Goal: Task Accomplishment & Management: Use online tool/utility

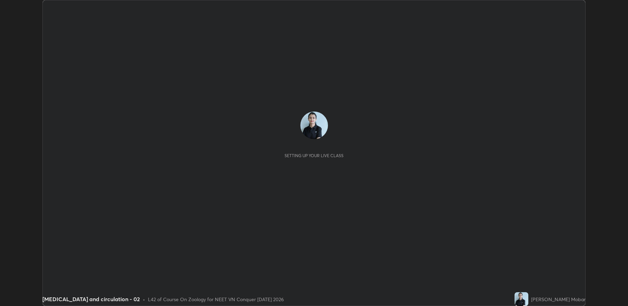
scroll to position [306, 628]
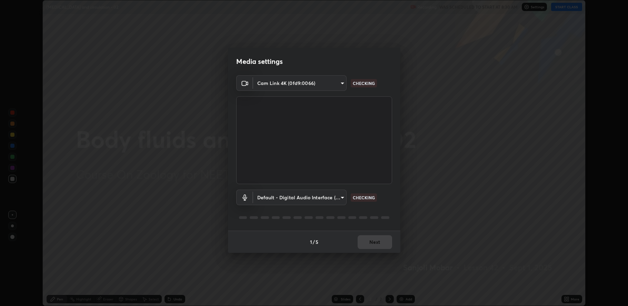
type input "fbf3bf66c54ebdc22d4a916e1eeea5187fc1625fd733ae2b86b360c30985395f"
type input "default"
click at [368, 244] on button "Next" at bounding box center [375, 242] width 34 height 14
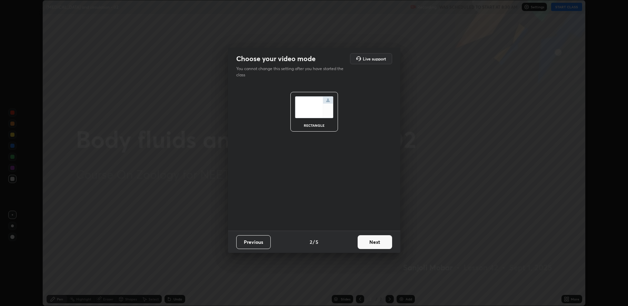
click at [372, 244] on button "Next" at bounding box center [375, 242] width 34 height 14
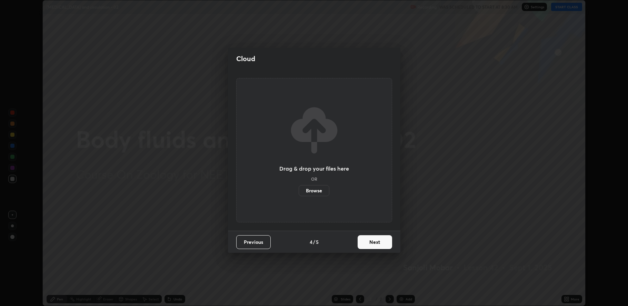
click at [375, 243] on button "Next" at bounding box center [375, 242] width 34 height 14
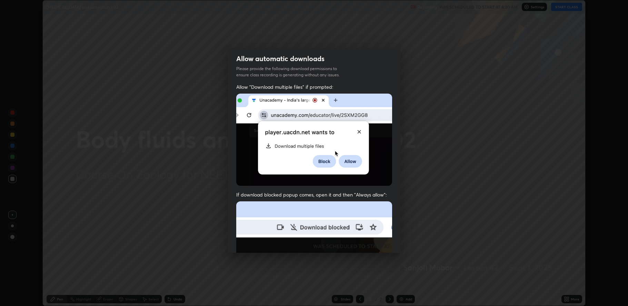
click at [376, 241] on img at bounding box center [314, 276] width 156 height 151
click at [376, 240] on img at bounding box center [314, 276] width 156 height 151
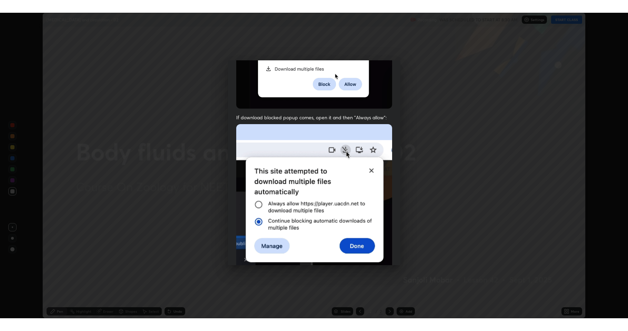
scroll to position [140, 0]
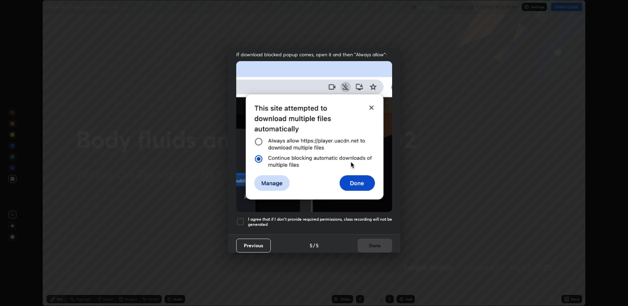
click at [244, 219] on div at bounding box center [240, 221] width 8 height 8
click at [364, 241] on button "Done" at bounding box center [375, 245] width 34 height 14
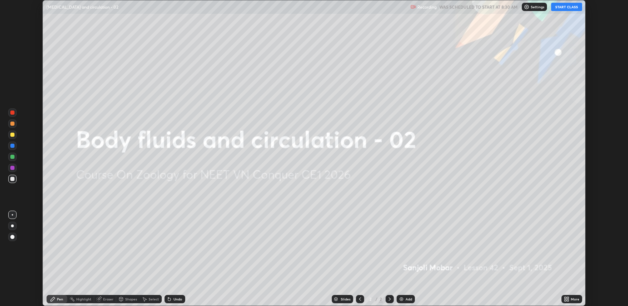
click at [568, 9] on button "START CLASS" at bounding box center [566, 7] width 31 height 8
click at [565, 297] on icon at bounding box center [566, 298] width 2 height 2
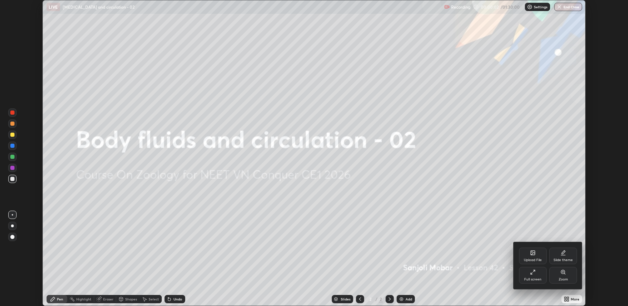
click at [527, 273] on div "Full screen" at bounding box center [533, 275] width 28 height 17
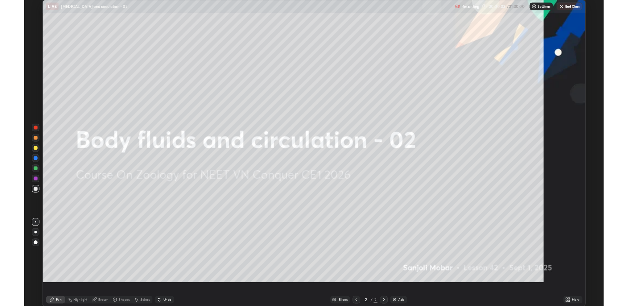
scroll to position [331, 628]
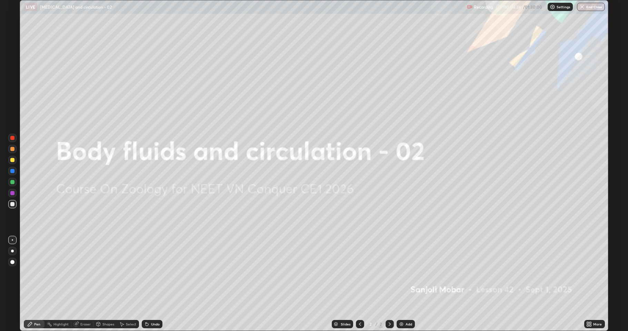
click at [408, 305] on div "Add" at bounding box center [406, 324] width 18 height 8
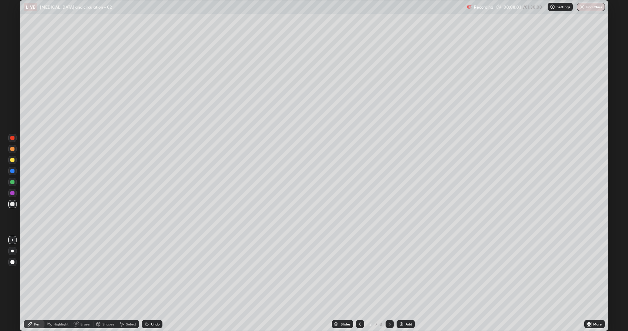
click at [12, 265] on div at bounding box center [12, 262] width 8 height 8
click at [13, 160] on div at bounding box center [12, 160] width 4 height 4
click at [37, 305] on div "Pen" at bounding box center [37, 323] width 6 height 3
click at [12, 240] on div at bounding box center [12, 239] width 1 height 1
click at [13, 148] on div at bounding box center [12, 149] width 4 height 4
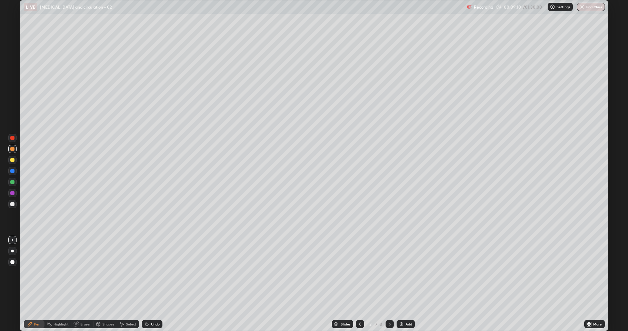
click at [10, 161] on div at bounding box center [12, 160] width 8 height 8
click at [148, 305] on icon at bounding box center [147, 324] width 6 height 6
click at [150, 305] on div "Undo" at bounding box center [152, 324] width 21 height 8
click at [10, 183] on div at bounding box center [12, 182] width 8 height 8
click at [154, 305] on div "Undo" at bounding box center [155, 323] width 9 height 3
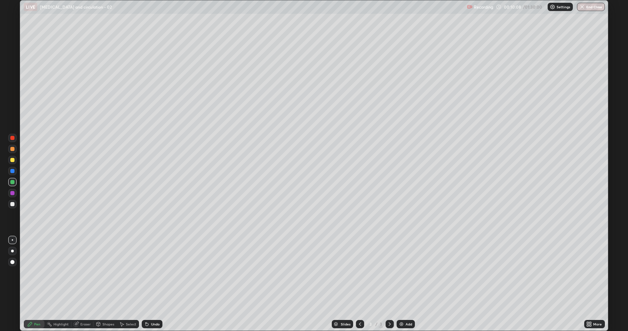
click at [155, 305] on div "Undo" at bounding box center [155, 323] width 9 height 3
click at [156, 305] on div "Undo" at bounding box center [155, 323] width 9 height 3
click at [10, 160] on div at bounding box center [12, 160] width 8 height 8
click at [9, 181] on div at bounding box center [12, 182] width 8 height 8
click at [8, 160] on div at bounding box center [12, 160] width 8 height 8
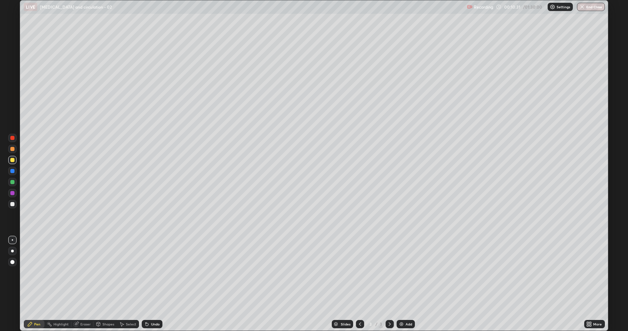
click at [12, 149] on div at bounding box center [12, 149] width 4 height 4
click at [11, 186] on div at bounding box center [12, 182] width 8 height 8
click at [156, 305] on div "Undo" at bounding box center [155, 323] width 9 height 3
click at [14, 149] on div at bounding box center [12, 149] width 4 height 4
click at [84, 305] on div "Eraser" at bounding box center [85, 323] width 10 height 3
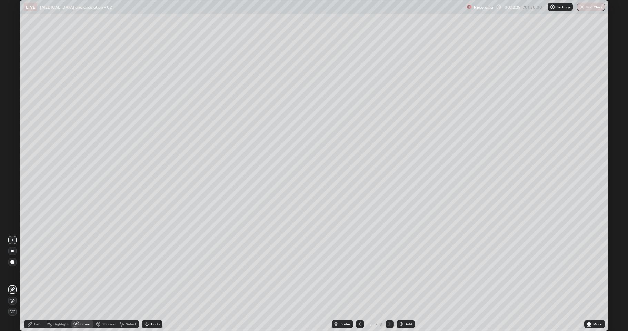
click at [36, 305] on div "Pen" at bounding box center [34, 324] width 21 height 8
click at [403, 305] on img at bounding box center [402, 324] width 6 height 6
click at [10, 159] on div at bounding box center [12, 160] width 8 height 8
click at [12, 148] on div at bounding box center [12, 149] width 4 height 4
click at [14, 203] on div at bounding box center [12, 204] width 4 height 4
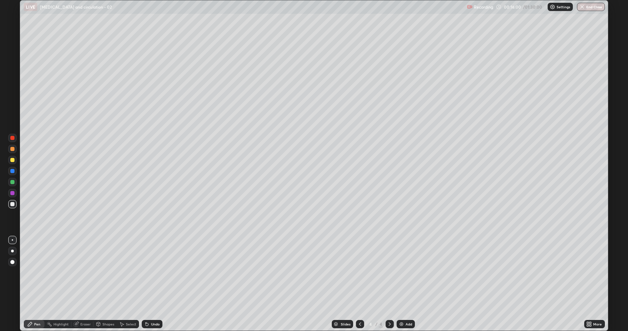
click at [12, 160] on div at bounding box center [12, 160] width 4 height 4
click at [12, 204] on div at bounding box center [12, 204] width 4 height 4
click at [11, 183] on div at bounding box center [12, 182] width 4 height 4
click at [12, 203] on div at bounding box center [12, 204] width 4 height 4
click at [9, 149] on div at bounding box center [12, 149] width 8 height 8
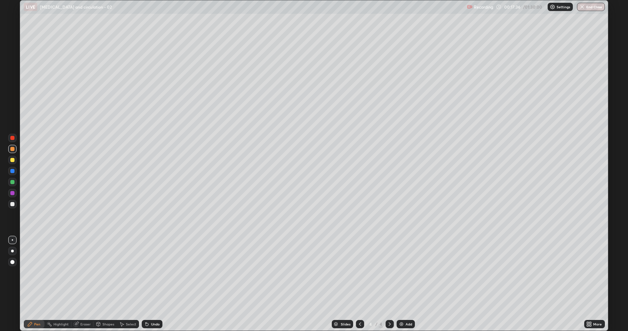
click at [406, 305] on div "Add" at bounding box center [409, 323] width 7 height 3
click at [13, 200] on div at bounding box center [12, 204] width 8 height 8
click at [149, 305] on div "Undo" at bounding box center [152, 324] width 21 height 8
click at [156, 305] on div "Undo" at bounding box center [152, 324] width 21 height 8
click at [159, 305] on div "Undo" at bounding box center [155, 323] width 9 height 3
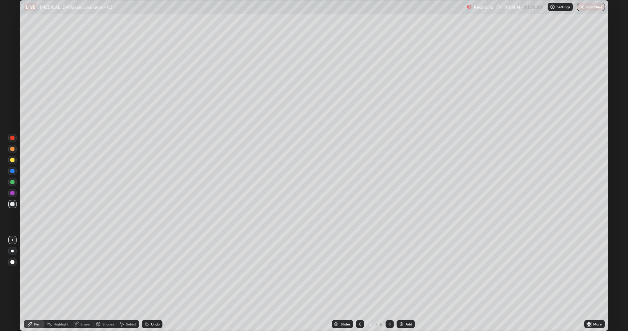
click at [12, 161] on div at bounding box center [12, 160] width 4 height 4
click at [155, 305] on div "Undo" at bounding box center [155, 323] width 9 height 3
click at [9, 146] on div at bounding box center [12, 149] width 8 height 8
click at [359, 305] on icon at bounding box center [360, 324] width 6 height 6
click at [389, 305] on icon at bounding box center [390, 324] width 6 height 6
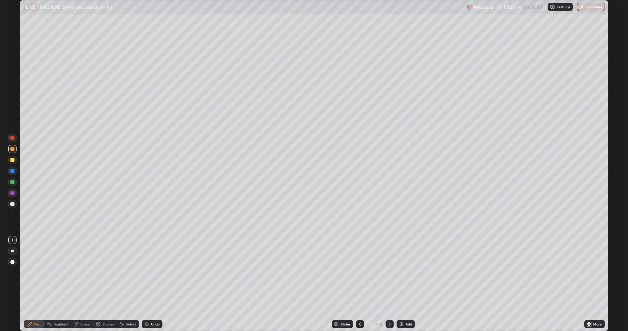
click at [360, 305] on icon at bounding box center [360, 323] width 2 height 3
click at [9, 159] on div at bounding box center [12, 160] width 8 height 8
click at [151, 305] on div "Undo" at bounding box center [155, 323] width 9 height 3
click at [8, 204] on div at bounding box center [12, 204] width 8 height 8
click at [10, 183] on div at bounding box center [12, 182] width 8 height 8
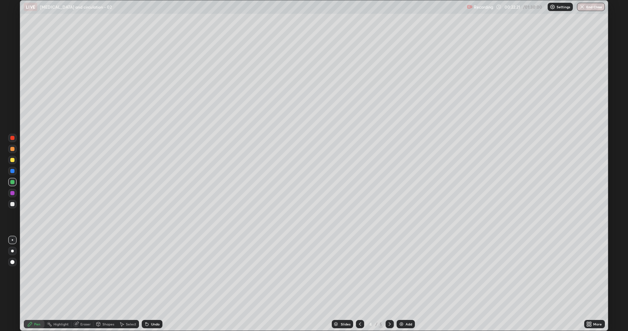
click at [12, 171] on div at bounding box center [12, 171] width 4 height 4
click at [9, 159] on div at bounding box center [12, 160] width 8 height 8
click at [12, 182] on div at bounding box center [12, 182] width 4 height 4
click at [15, 207] on div at bounding box center [12, 204] width 8 height 8
click at [359, 305] on div at bounding box center [360, 324] width 8 height 14
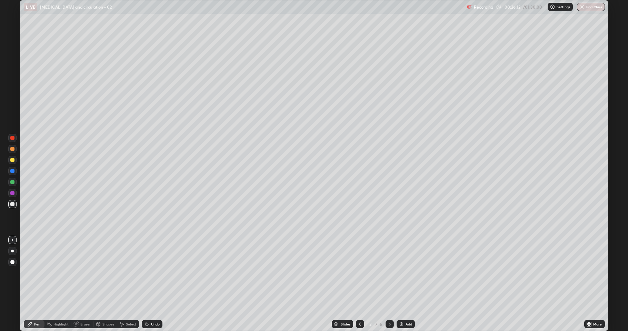
click at [389, 305] on icon at bounding box center [390, 323] width 2 height 3
click at [389, 305] on icon at bounding box center [390, 324] width 6 height 6
click at [404, 305] on div "Add" at bounding box center [406, 324] width 18 height 8
click at [12, 161] on div at bounding box center [12, 160] width 4 height 4
click at [360, 305] on icon at bounding box center [360, 324] width 6 height 6
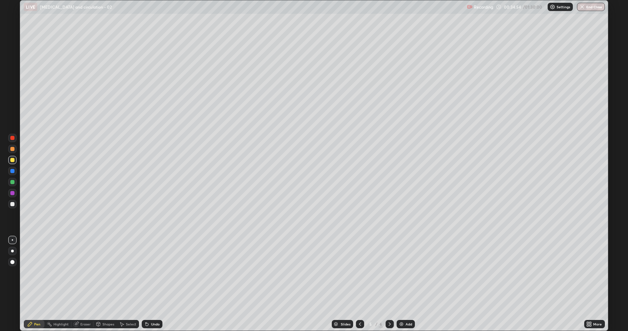
click at [360, 305] on div at bounding box center [360, 324] width 8 height 14
click at [389, 305] on icon at bounding box center [390, 324] width 6 height 6
click at [11, 148] on div at bounding box center [12, 149] width 4 height 4
click at [590, 305] on icon at bounding box center [591, 323] width 2 height 2
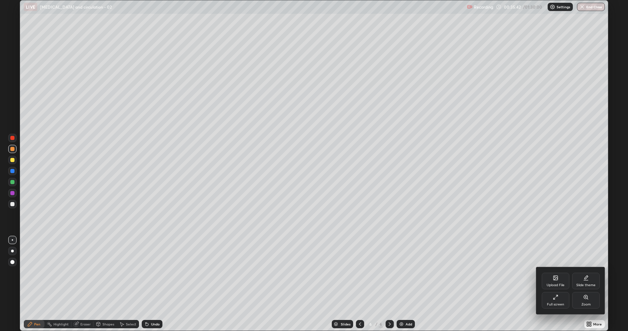
click at [557, 301] on div "Full screen" at bounding box center [556, 300] width 28 height 17
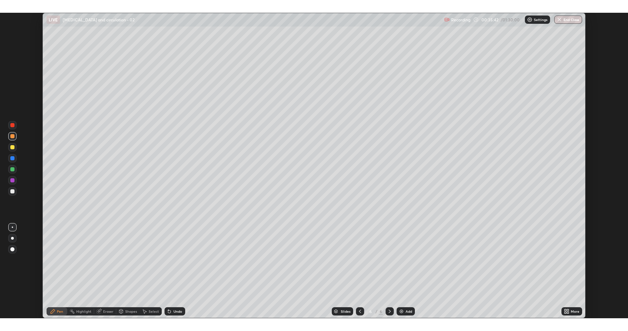
scroll to position [34184, 33862]
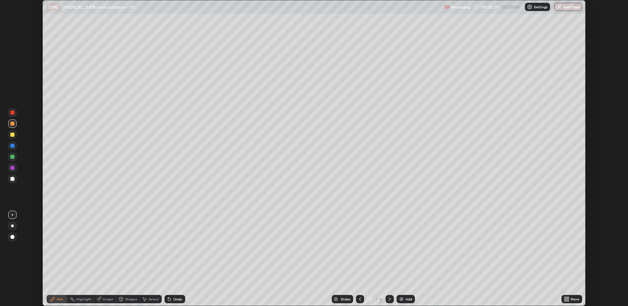
click at [565, 297] on icon at bounding box center [566, 298] width 2 height 2
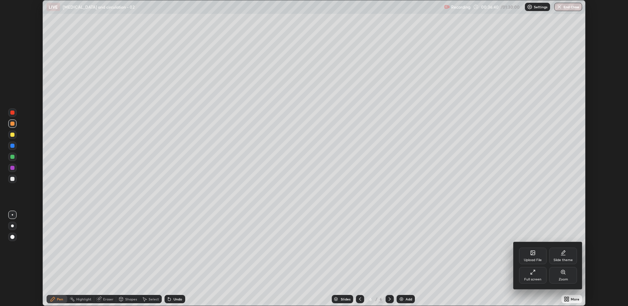
click at [532, 274] on icon at bounding box center [531, 272] width 1 height 1
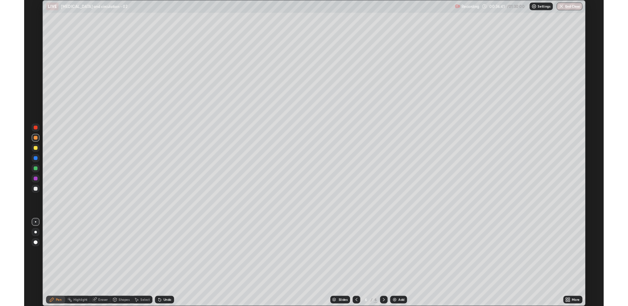
scroll to position [331, 628]
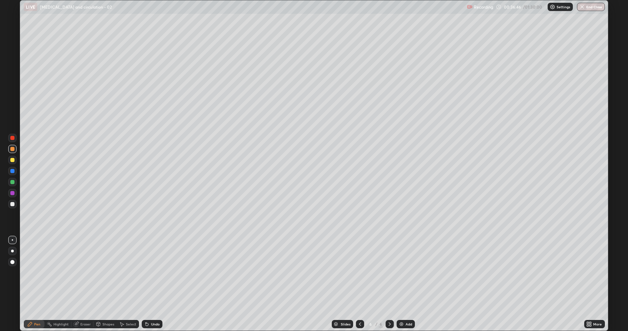
click at [12, 204] on div at bounding box center [12, 204] width 4 height 4
click at [590, 305] on icon at bounding box center [591, 326] width 2 height 2
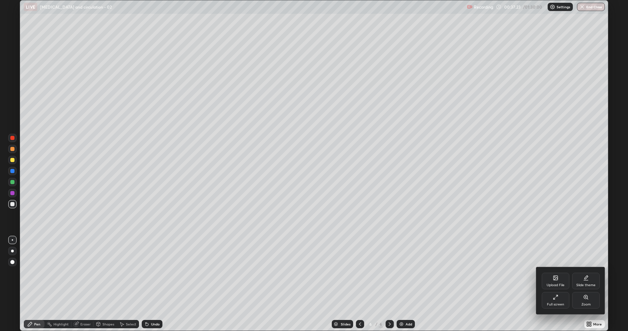
click at [31, 305] on div at bounding box center [314, 165] width 628 height 331
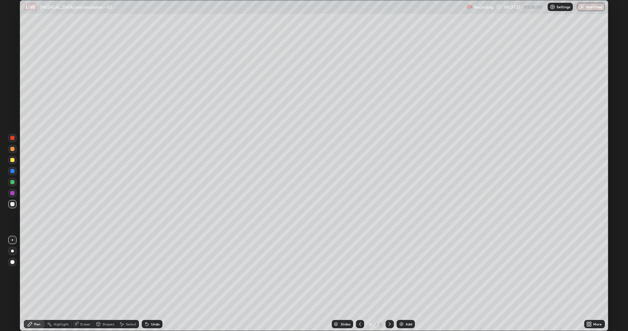
click at [31, 305] on div "Upload File Slide theme Full screen Zoom" at bounding box center [314, 165] width 628 height 331
click at [595, 305] on div "More" at bounding box center [594, 324] width 21 height 8
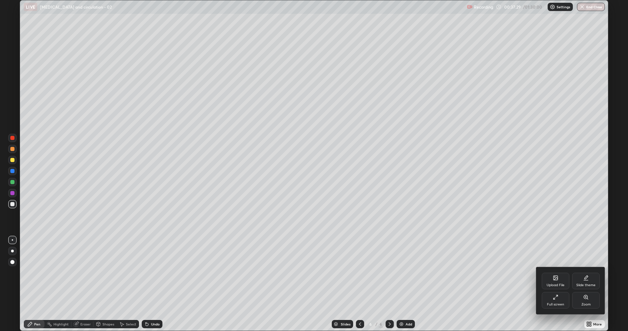
click at [586, 299] on icon at bounding box center [586, 297] width 4 height 4
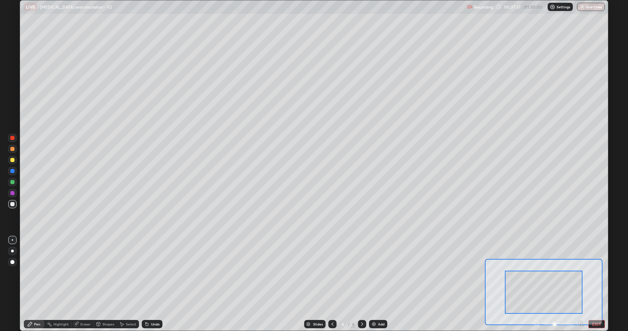
click at [596, 305] on button "EXIT" at bounding box center [596, 324] width 17 height 8
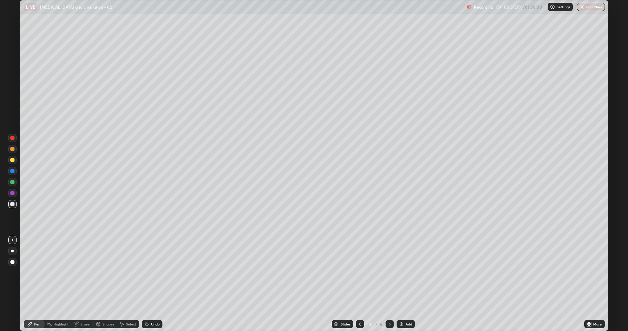
click at [588, 305] on icon at bounding box center [588, 323] width 2 height 2
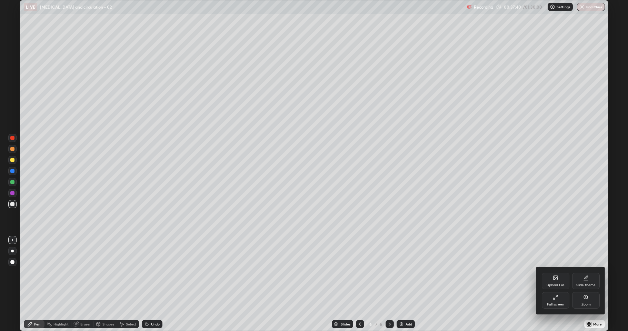
click at [544, 296] on div "Full screen" at bounding box center [556, 300] width 28 height 17
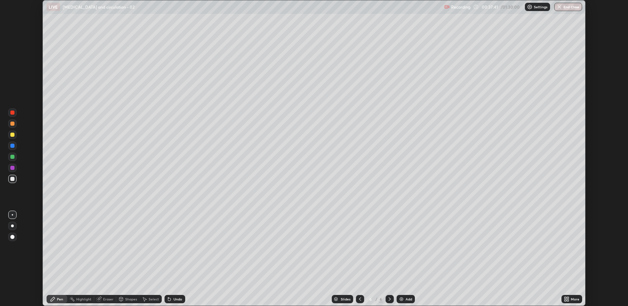
scroll to position [34184, 33862]
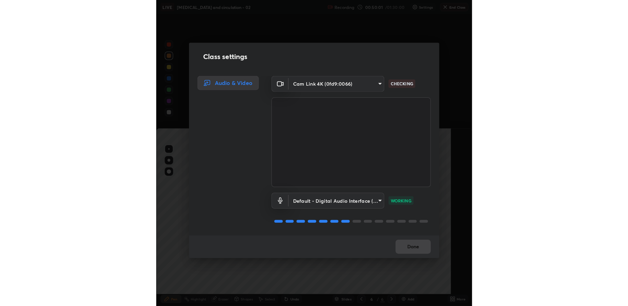
scroll to position [299, 309]
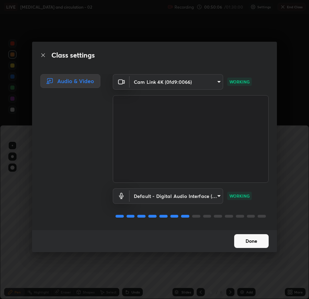
click at [247, 241] on button "Done" at bounding box center [251, 241] width 34 height 14
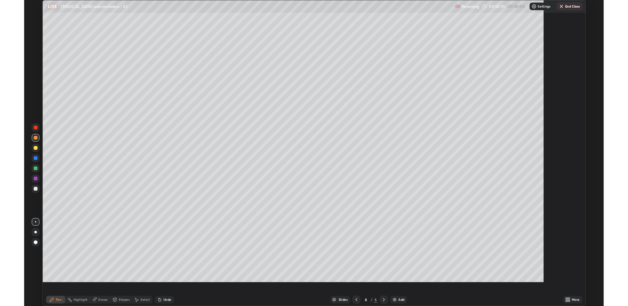
scroll to position [331, 628]
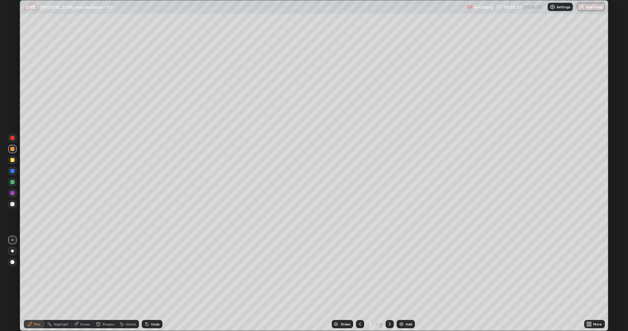
click at [13, 206] on div at bounding box center [12, 204] width 4 height 4
click at [13, 191] on div at bounding box center [12, 193] width 4 height 4
click at [14, 205] on div at bounding box center [12, 204] width 4 height 4
click at [9, 181] on div at bounding box center [12, 182] width 8 height 8
click at [12, 149] on div at bounding box center [12, 149] width 4 height 4
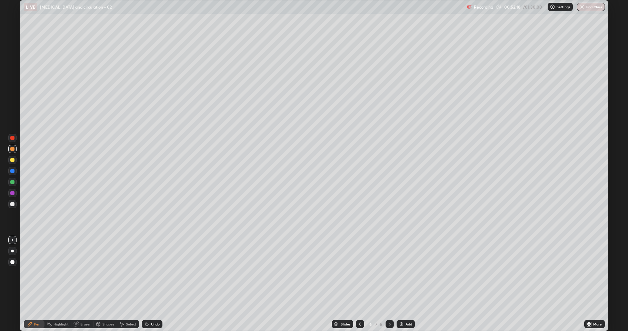
click at [12, 160] on div at bounding box center [12, 160] width 4 height 4
click at [12, 150] on div at bounding box center [12, 149] width 4 height 4
click at [11, 207] on div at bounding box center [12, 204] width 8 height 8
click at [12, 182] on div at bounding box center [12, 182] width 4 height 4
click at [9, 140] on div at bounding box center [12, 138] width 8 height 8
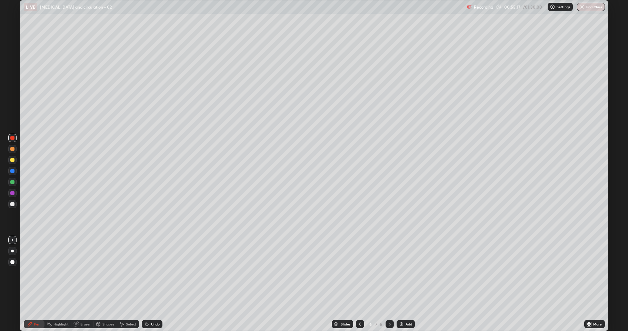
click at [12, 149] on div at bounding box center [12, 149] width 4 height 4
click at [80, 299] on div "Eraser" at bounding box center [82, 324] width 22 height 8
click at [84, 299] on div "Eraser" at bounding box center [85, 323] width 10 height 3
click at [34, 299] on div "Pen" at bounding box center [34, 324] width 21 height 8
click at [12, 194] on div at bounding box center [12, 193] width 4 height 4
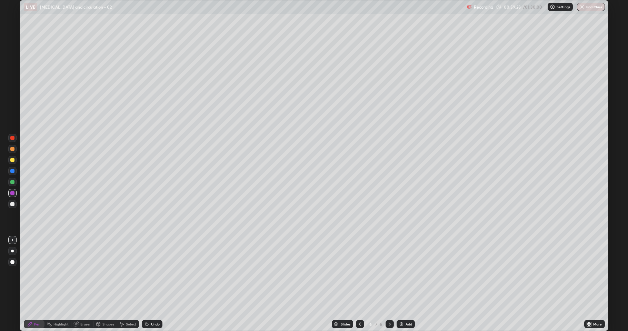
click at [11, 160] on div at bounding box center [12, 160] width 4 height 4
click at [14, 149] on div at bounding box center [12, 149] width 4 height 4
click at [14, 207] on div at bounding box center [12, 204] width 8 height 8
click at [83, 299] on div "Eraser" at bounding box center [85, 323] width 10 height 3
click at [309, 299] on div "Add" at bounding box center [406, 324] width 18 height 8
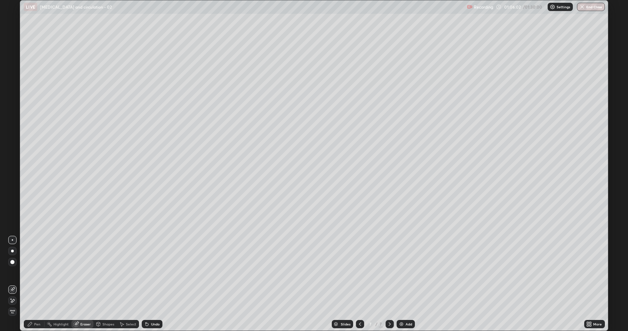
click at [37, 299] on div "Pen" at bounding box center [34, 324] width 21 height 8
click at [12, 262] on div at bounding box center [12, 262] width 4 height 4
click at [12, 149] on div at bounding box center [12, 149] width 4 height 4
click at [12, 137] on div at bounding box center [12, 138] width 4 height 4
click at [12, 240] on div at bounding box center [12, 239] width 1 height 1
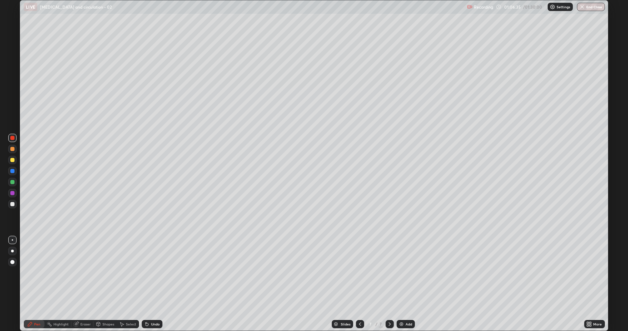
click at [9, 207] on div at bounding box center [12, 204] width 8 height 8
click at [13, 138] on div at bounding box center [12, 138] width 4 height 4
click at [12, 161] on div at bounding box center [12, 160] width 4 height 4
click at [309, 299] on img at bounding box center [402, 324] width 6 height 6
click at [12, 148] on div at bounding box center [12, 149] width 4 height 4
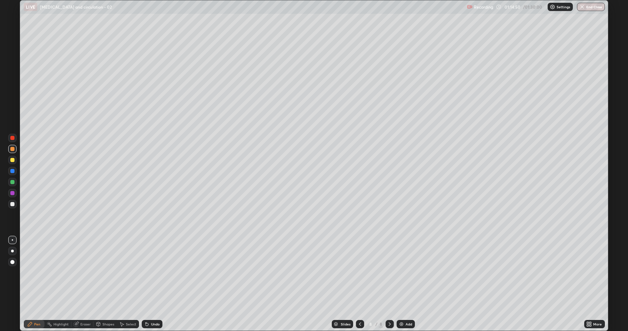
click at [152, 299] on div "Undo" at bounding box center [152, 324] width 21 height 8
click at [14, 158] on div at bounding box center [12, 160] width 8 height 8
click at [11, 184] on div at bounding box center [12, 182] width 4 height 4
click at [11, 204] on div at bounding box center [12, 204] width 4 height 4
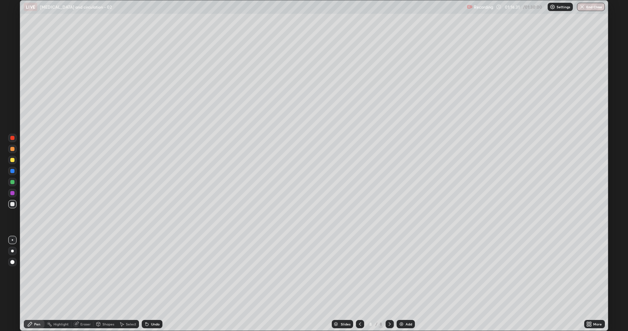
click at [147, 299] on icon at bounding box center [147, 324] width 3 height 3
click at [149, 299] on div "Undo" at bounding box center [152, 324] width 21 height 8
click at [11, 160] on div at bounding box center [12, 160] width 4 height 4
click at [11, 181] on div at bounding box center [12, 182] width 4 height 4
click at [309, 299] on img at bounding box center [402, 324] width 6 height 6
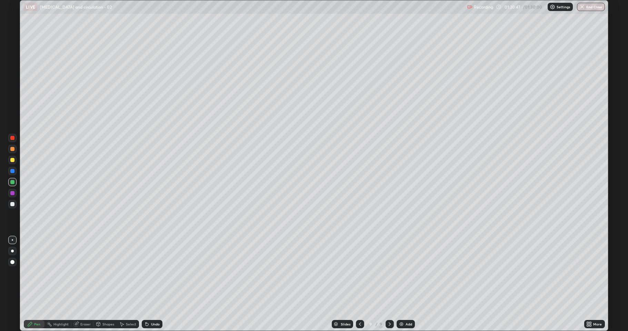
click at [309, 299] on div at bounding box center [360, 324] width 8 height 14
click at [309, 299] on div at bounding box center [390, 324] width 8 height 8
click at [11, 200] on div at bounding box center [12, 204] width 8 height 8
click at [309, 6] on button "End Class" at bounding box center [591, 7] width 27 height 8
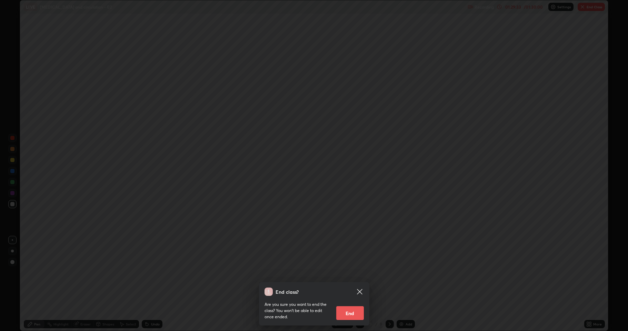
click at [309, 299] on button "End" at bounding box center [350, 313] width 28 height 14
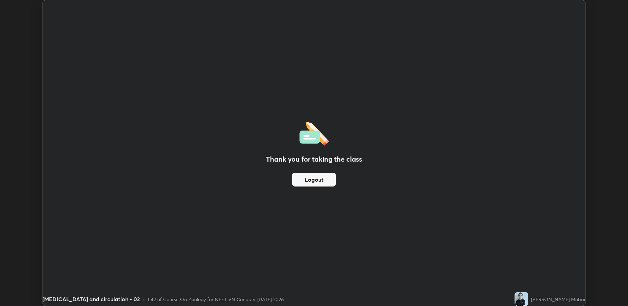
scroll to position [34184, 33862]
